Goal: Find specific page/section

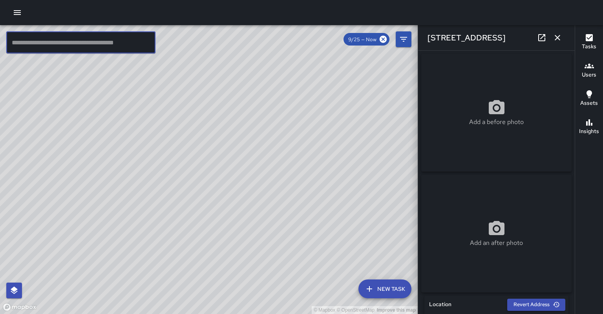
click at [89, 43] on input "text" at bounding box center [80, 42] width 149 height 22
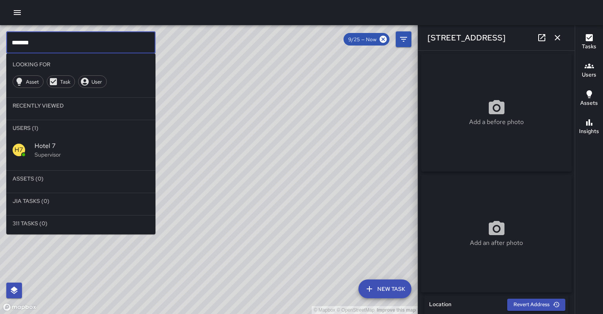
type input "*******"
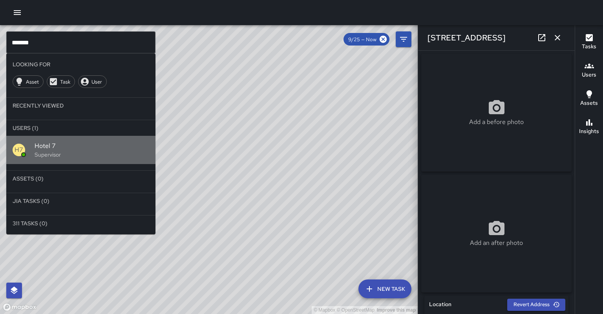
click at [29, 147] on div "H7 Hotel 7 Supervisor" at bounding box center [80, 150] width 149 height 28
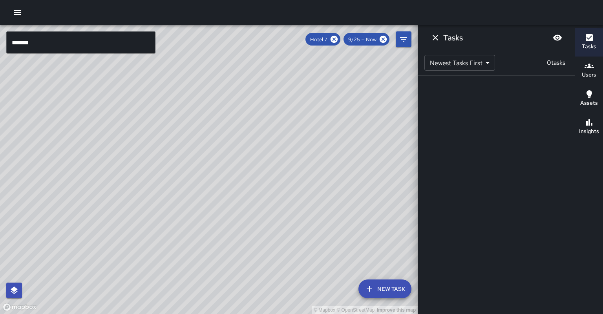
click at [303, 126] on div "© Mapbox © OpenStreetMap Improve this map" at bounding box center [209, 169] width 418 height 289
click at [399, 40] on button "Filters" at bounding box center [404, 39] width 16 height 16
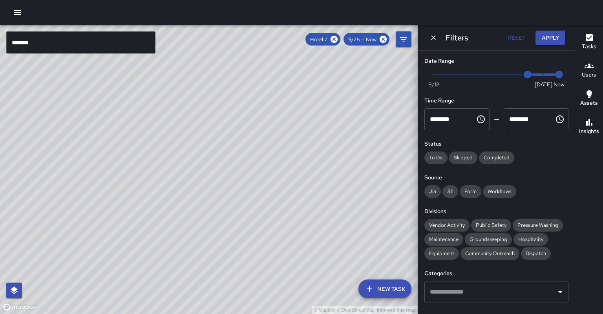
type input "*"
click at [519, 73] on span "Now [DATE] [DATE] 10:35 am" at bounding box center [496, 75] width 125 height 12
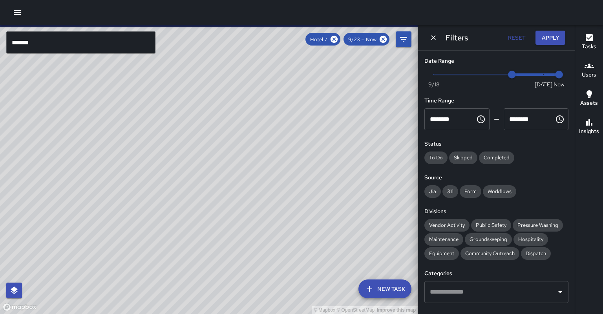
drag, startPoint x: 328, startPoint y: 82, endPoint x: 256, endPoint y: 123, distance: 82.7
click at [256, 123] on div "© Mapbox © OpenStreetMap Improve this map" at bounding box center [209, 169] width 418 height 289
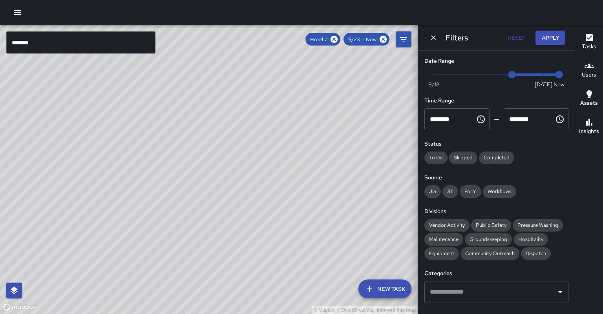
click at [68, 42] on input "*******" at bounding box center [80, 42] width 149 height 22
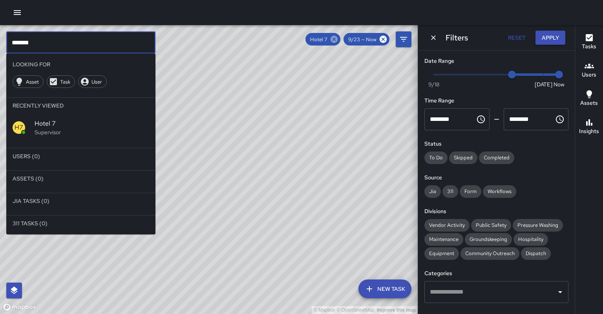
type input "*******"
click at [338, 39] on icon at bounding box center [334, 39] width 7 height 7
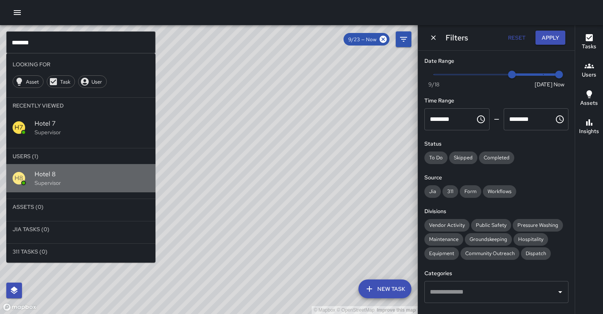
click at [55, 170] on span "Hotel 8" at bounding box center [92, 174] width 115 height 9
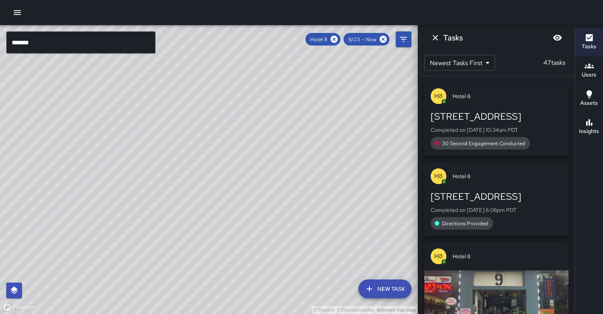
drag, startPoint x: 207, startPoint y: 121, endPoint x: 196, endPoint y: 124, distance: 10.7
click at [196, 124] on div "© Mapbox © OpenStreetMap Improve this map" at bounding box center [209, 169] width 418 height 289
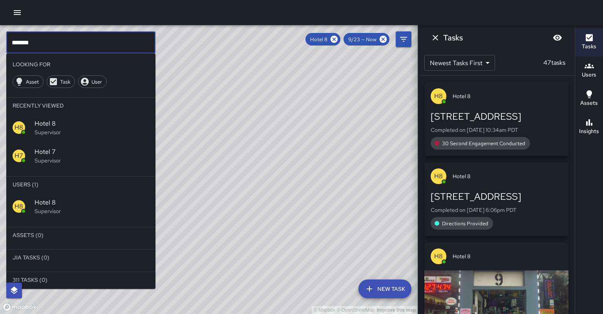
click at [31, 40] on input "*******" at bounding box center [80, 42] width 149 height 22
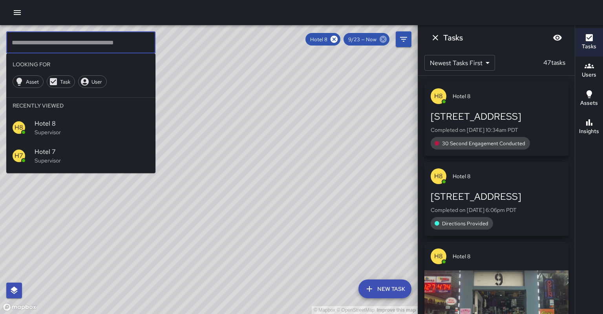
click at [387, 40] on icon at bounding box center [383, 39] width 7 height 7
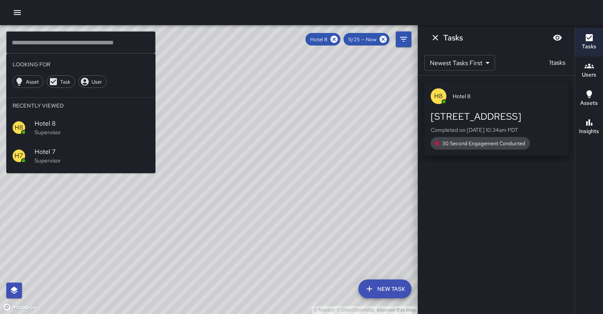
drag, startPoint x: 284, startPoint y: 88, endPoint x: 273, endPoint y: 111, distance: 25.8
click at [273, 111] on div "© Mapbox © OpenStreetMap Improve this map" at bounding box center [209, 169] width 418 height 289
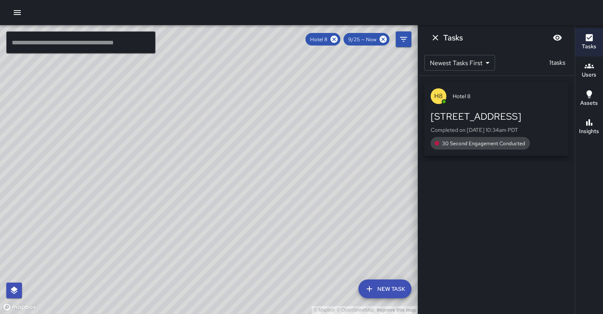
drag, startPoint x: 248, startPoint y: 104, endPoint x: 242, endPoint y: 102, distance: 6.1
click at [242, 102] on div "© Mapbox © OpenStreetMap Improve this map" at bounding box center [209, 169] width 418 height 289
drag, startPoint x: 238, startPoint y: 182, endPoint x: 238, endPoint y: 162, distance: 20.0
click at [238, 162] on div "© Mapbox © OpenStreetMap Improve this map" at bounding box center [209, 169] width 418 height 289
click at [339, 40] on icon at bounding box center [334, 39] width 9 height 9
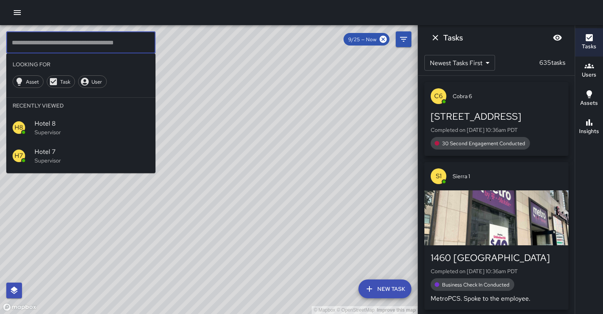
click at [47, 44] on input "text" at bounding box center [80, 42] width 149 height 22
